Goal: Register for event/course

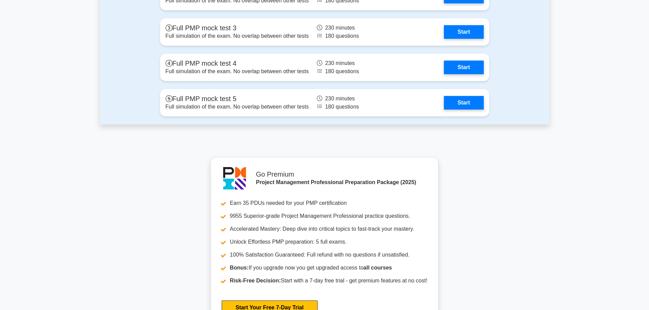
scroll to position [1820, 0]
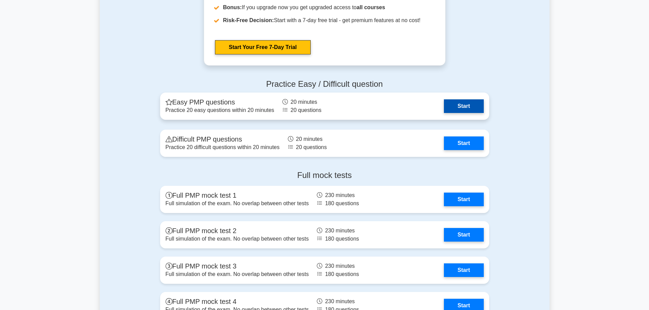
click at [467, 107] on link "Start" at bounding box center [464, 106] width 40 height 14
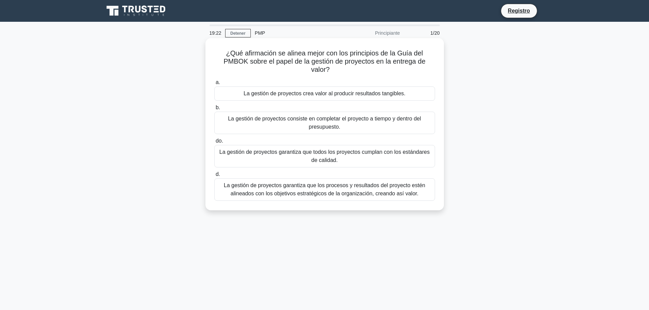
click at [250, 192] on font "La gestión de proyectos garantiza que los procesos y resultados del proyecto es…" at bounding box center [324, 190] width 201 height 14
click at [214, 177] on input "d. La gestión de proyectos garantiza que los procesos y resultados del proyecto…" at bounding box center [214, 174] width 0 height 4
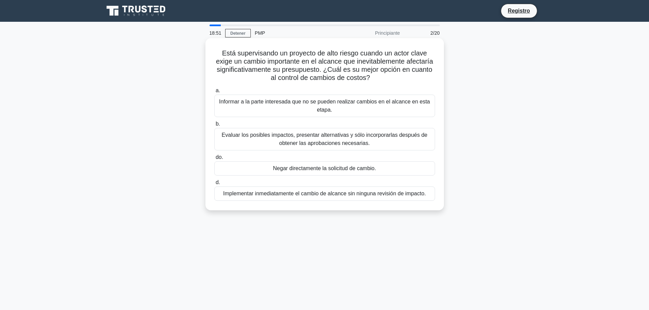
click at [328, 139] on font "Evaluar los posibles impactos, presentar alternativas y sólo incorporarlas desp…" at bounding box center [325, 139] width 206 height 14
click at [214, 126] on input "b. Evaluar los posibles impactos, presentar alternativas y sólo incorporarlas d…" at bounding box center [214, 124] width 0 height 4
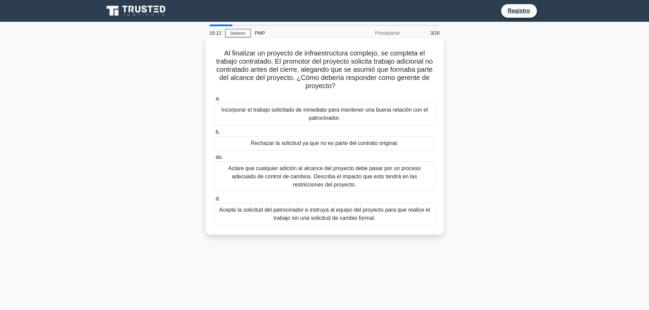
click at [316, 176] on font "Aclare que cualquier adición al alcance del proyecto debe pasar por un proceso …" at bounding box center [324, 177] width 192 height 22
click at [214, 160] on input "do. Aclare que cualquier adición al alcance del proyecto debe pasar por un proc…" at bounding box center [214, 157] width 0 height 4
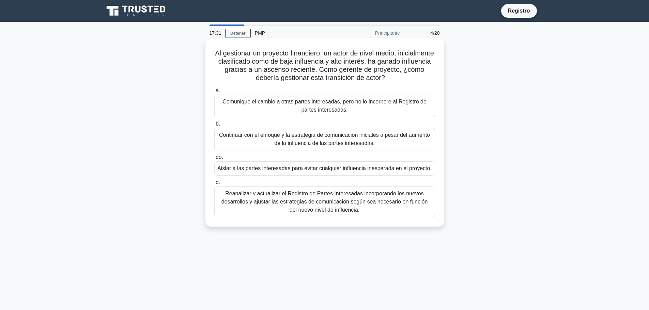
click at [374, 207] on font "Reanalizar y actualizar el Registro de Partes Interesadas incorporando los nuev…" at bounding box center [324, 202] width 215 height 25
click at [214, 185] on input "d. Reanalizar y actualizar el Registro de Partes Interesadas incorporando los n…" at bounding box center [214, 182] width 0 height 4
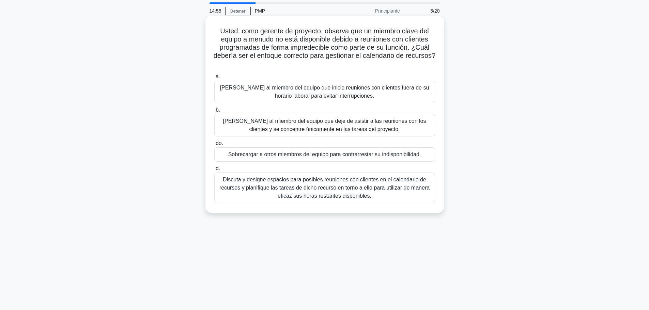
scroll to position [34, 0]
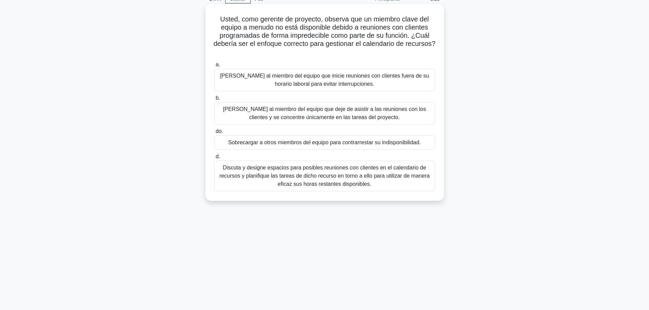
click at [356, 180] on font "Discuta y designe espacios para posibles reuniones con clientes en el calendari…" at bounding box center [324, 176] width 215 height 25
click at [214, 159] on input "d. Discuta y designe espacios para posibles reuniones con clientes en el calend…" at bounding box center [214, 157] width 0 height 4
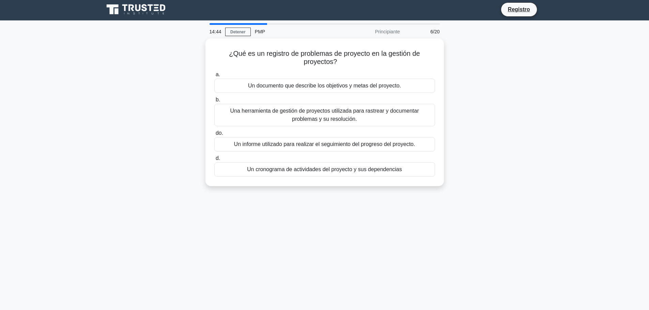
scroll to position [0, 0]
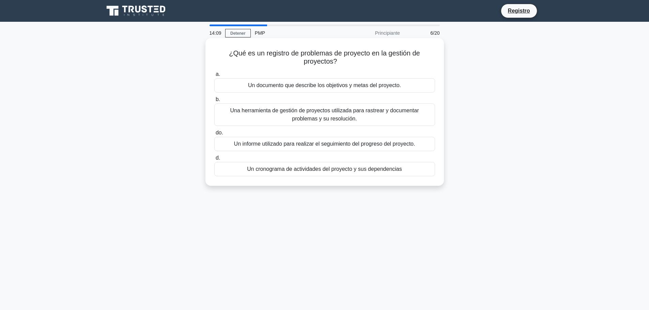
click at [337, 117] on font "Una herramienta de gestión de proyectos utilizada para rastrear y documentar pr…" at bounding box center [324, 115] width 189 height 14
click at [214, 102] on input "b. Una herramienta de gestión de proyectos utilizada para rastrear y documentar…" at bounding box center [214, 99] width 0 height 4
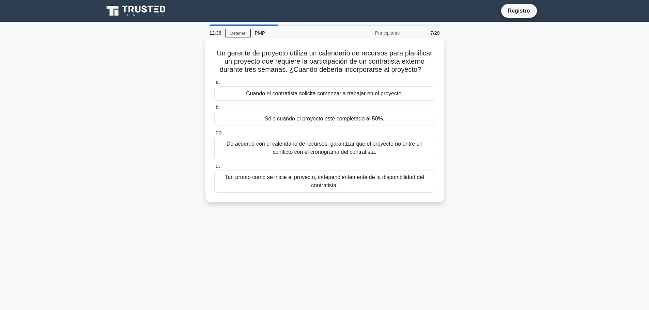
click at [323, 152] on font "De acuerdo con el calendario de recursos, garantizar que el proyecto no entre e…" at bounding box center [324, 148] width 196 height 14
click at [214, 135] on input "do. De acuerdo con el calendario de recursos, garantizar que el proyecto no ent…" at bounding box center [214, 133] width 0 height 4
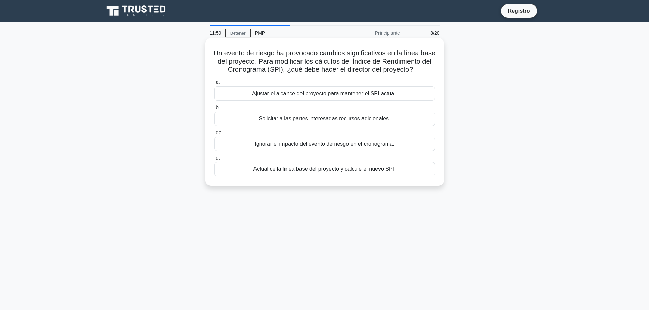
click at [321, 172] on font "Actualice la línea base del proyecto y calcule el nuevo SPI." at bounding box center [324, 169] width 142 height 6
click at [214, 160] on input "d. Actualice la línea base del proyecto y calcule el nuevo SPI." at bounding box center [214, 158] width 0 height 4
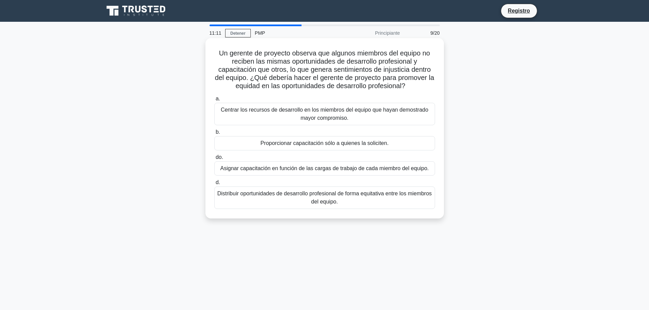
click at [340, 194] on font "Distribuir oportunidades de desarrollo profesional de forma equitativa entre lo…" at bounding box center [324, 198] width 215 height 14
click at [214, 185] on input "d. Distribuir oportunidades de desarrollo profesional de forma equitativa entre…" at bounding box center [214, 182] width 0 height 4
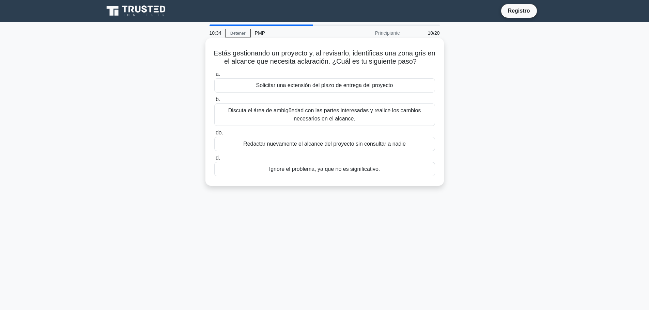
click at [333, 113] on font "Discuta el área de ambigüedad con las partes interesadas y realice los cambios …" at bounding box center [324, 115] width 193 height 14
click at [214, 102] on input "b. Discuta el área de ambigüedad con las partes interesadas y realice los cambi…" at bounding box center [214, 99] width 0 height 4
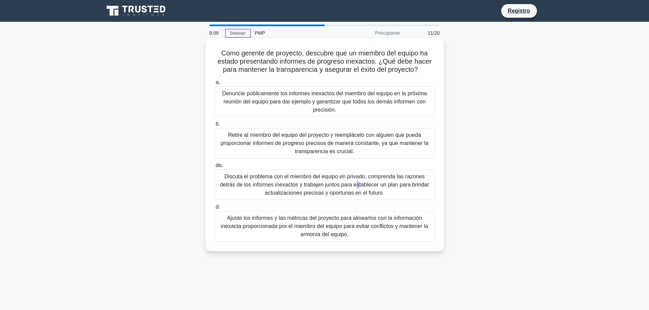
click at [290, 181] on font "Discuta el problema con el miembro del equipo en privado, comprenda las razones…" at bounding box center [324, 185] width 215 height 25
click at [236, 184] on font "Discuta el problema con el miembro del equipo en privado, comprenda las razones…" at bounding box center [324, 185] width 209 height 22
click at [214, 168] on input "do. Discuta el problema con el miembro del equipo en privado, comprenda las raz…" at bounding box center [214, 165] width 0 height 4
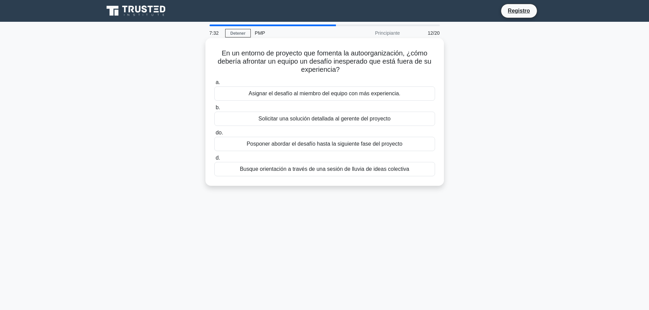
click at [341, 167] on font "Busque orientación a través de una sesión de lluvia de ideas colectiva" at bounding box center [324, 169] width 169 height 6
click at [214, 160] on input "d. Busque orientación a través de una sesión de lluvia de ideas colectiva" at bounding box center [214, 158] width 0 height 4
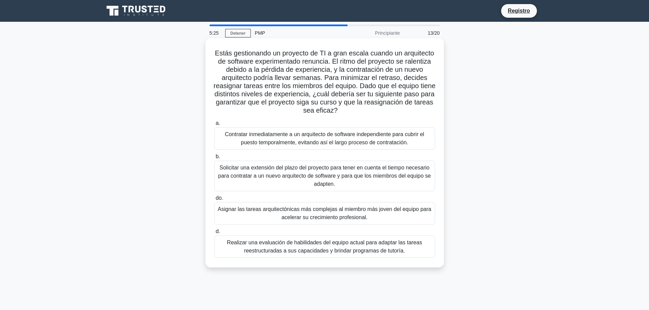
scroll to position [34, 0]
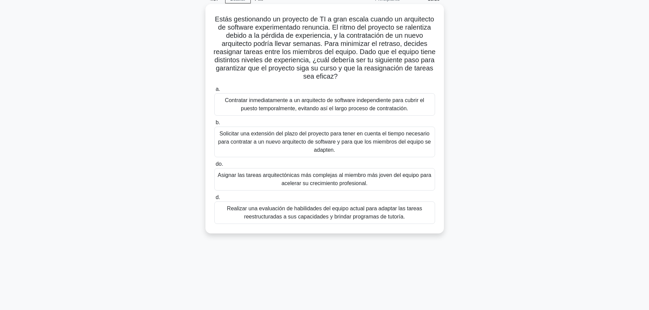
click at [347, 214] on font "Realizar una evaluación de habilidades del equipo actual para adaptar las tarea…" at bounding box center [324, 213] width 195 height 14
click at [214, 200] on input "d. Realizar una evaluación de habilidades del equipo actual para adaptar las ta…" at bounding box center [214, 197] width 0 height 4
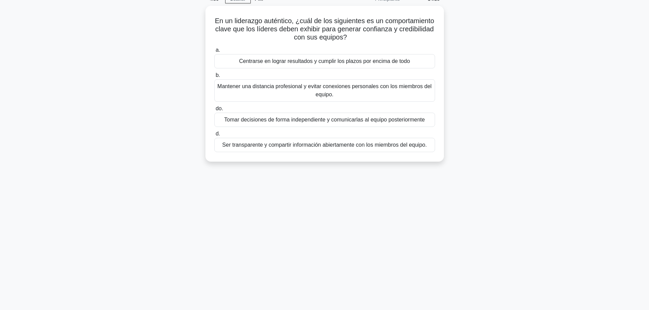
scroll to position [0, 0]
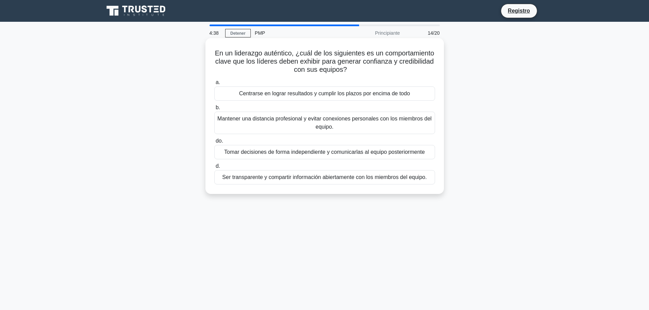
click at [339, 179] on font "Ser transparente y compartir información abiertamente con los miembros del equi…" at bounding box center [324, 177] width 204 height 6
click at [214, 169] on input "d. Ser transparente y compartir información abiertamente con los miembros del e…" at bounding box center [214, 166] width 0 height 4
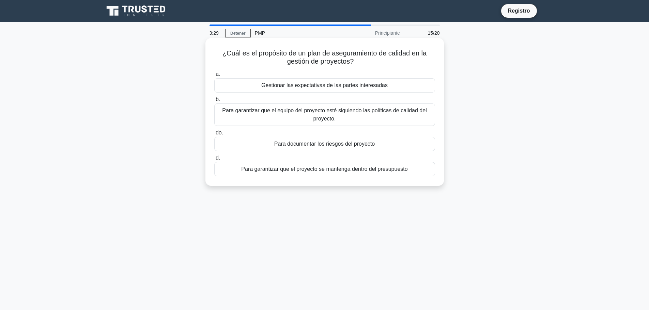
click at [317, 84] on font "Gestionar las expectativas de las partes interesadas" at bounding box center [324, 85] width 126 height 6
click at [214, 77] on input "a. Gestionar las expectativas de las partes interesadas" at bounding box center [214, 74] width 0 height 4
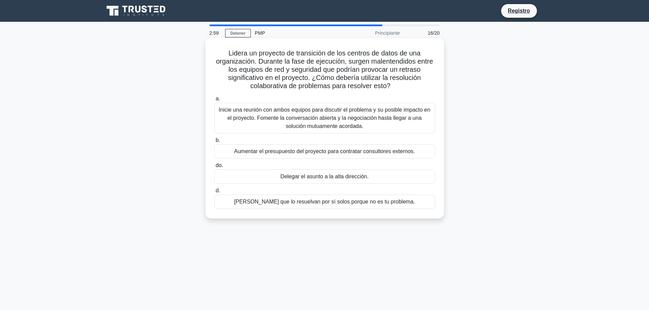
click at [337, 118] on font "Inicie una reunión con ambos equipos para discutir el problema y su posible imp…" at bounding box center [324, 118] width 211 height 22
click at [214, 101] on input "a. Inicie una reunión con ambos equipos para discutir el problema y su posible …" at bounding box center [214, 99] width 0 height 4
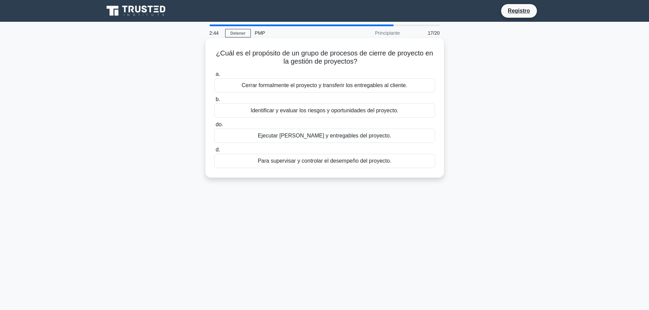
click at [319, 85] on font "Cerrar formalmente el proyecto y transferir los entregables al cliente." at bounding box center [324, 85] width 166 height 6
click at [214, 77] on input "a. Cerrar formalmente el proyecto y transferir los entregables al cliente." at bounding box center [214, 74] width 0 height 4
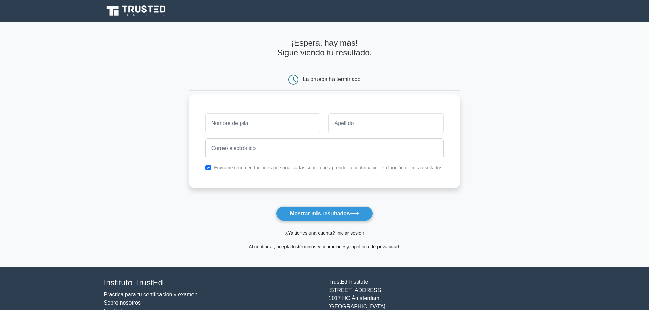
click at [236, 124] on input "text" at bounding box center [262, 123] width 115 height 20
type input "Laura"
click at [346, 132] on input "text" at bounding box center [385, 123] width 115 height 20
type input "Gomez"
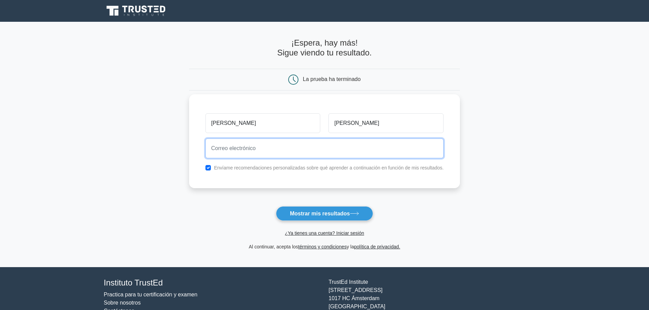
click at [265, 150] on input "email" at bounding box center [324, 149] width 238 height 20
type input "Lauragvy@gmail.com"
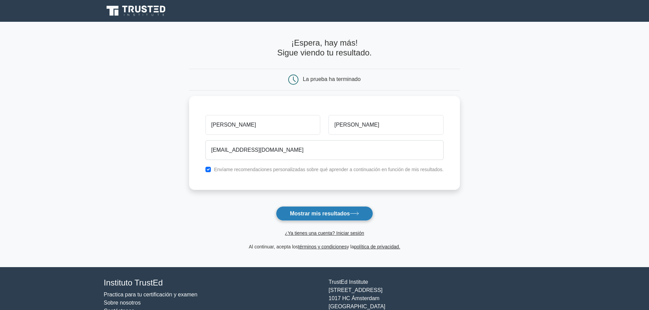
click at [313, 215] on font "Mostrar mis resultados" at bounding box center [320, 214] width 60 height 6
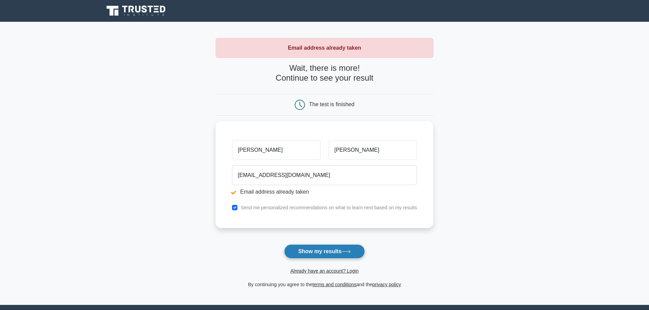
click at [321, 253] on button "Show my results" at bounding box center [324, 252] width 80 height 14
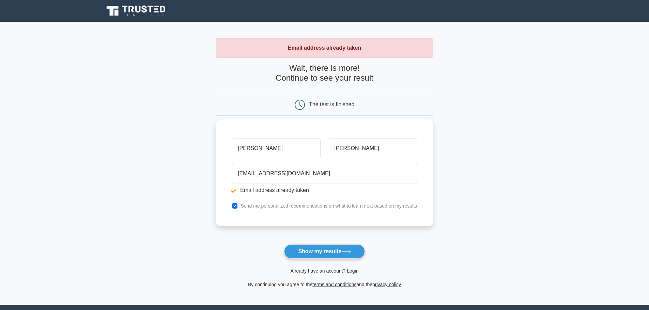
click at [282, 149] on input "[PERSON_NAME]" at bounding box center [276, 149] width 88 height 20
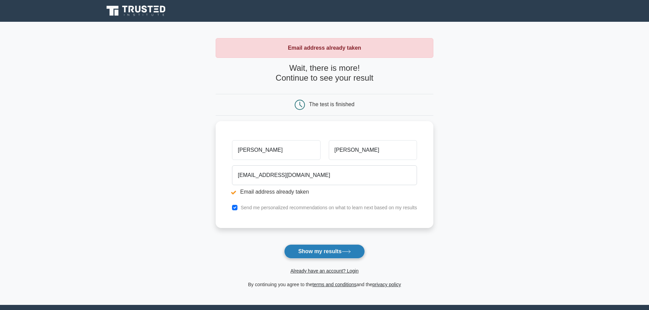
click at [339, 251] on button "Show my results" at bounding box center [324, 252] width 80 height 14
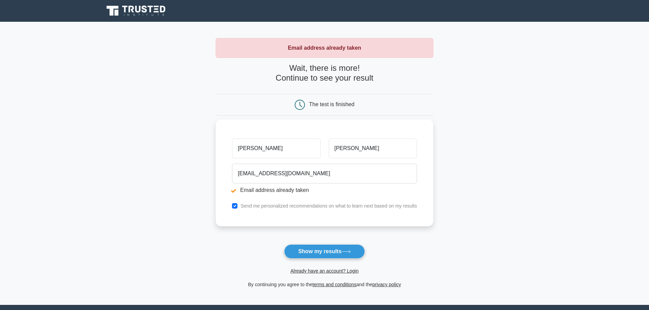
click at [276, 148] on input "Laura" at bounding box center [276, 149] width 88 height 20
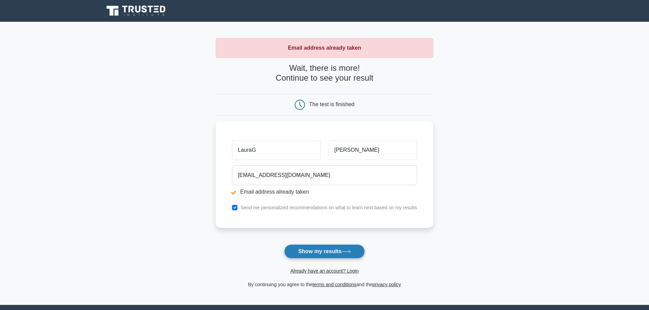
type input "LauraG"
click at [330, 253] on button "Show my results" at bounding box center [324, 252] width 80 height 14
click at [322, 256] on button "Show my results" at bounding box center [324, 252] width 80 height 14
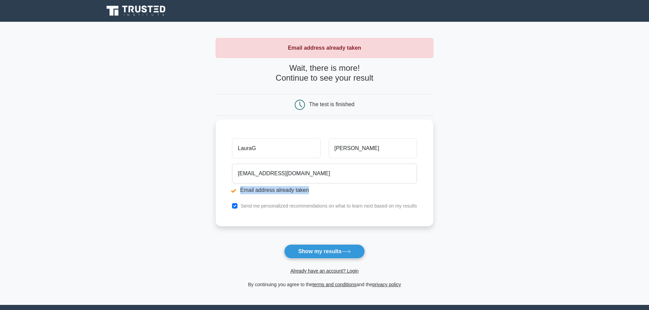
drag, startPoint x: 239, startPoint y: 190, endPoint x: 319, endPoint y: 189, distance: 80.0
click at [319, 189] on li "Email address already taken" at bounding box center [324, 190] width 185 height 8
copy li "Email address already taken"
